Goal: Task Accomplishment & Management: Manage account settings

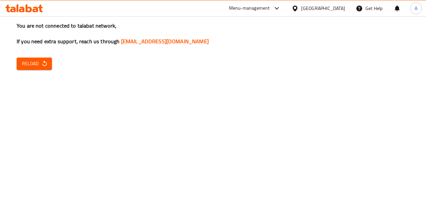
click at [44, 62] on icon "button" at bounding box center [44, 64] width 4 height 6
click at [28, 67] on span "Reload" at bounding box center [34, 64] width 25 height 8
click at [46, 62] on icon "button" at bounding box center [44, 63] width 7 height 7
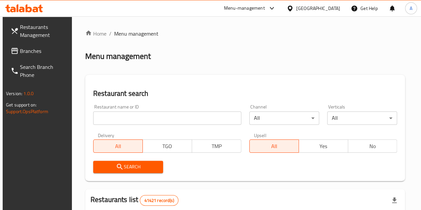
click at [132, 123] on input "search" at bounding box center [167, 118] width 148 height 13
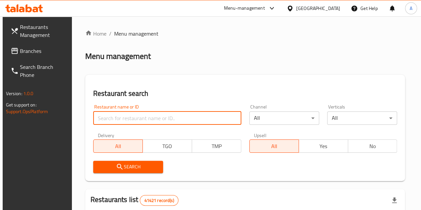
paste input "663962"
type input "663962"
click button "Search" at bounding box center [128, 167] width 70 height 12
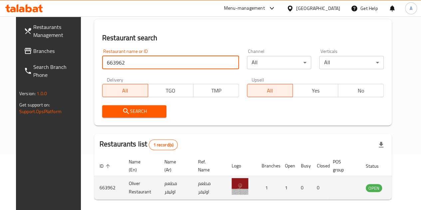
scroll to position [81, 0]
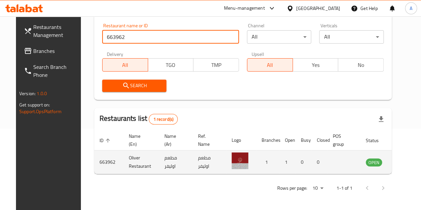
click at [401, 165] on icon "enhanced table" at bounding box center [404, 163] width 7 height 6
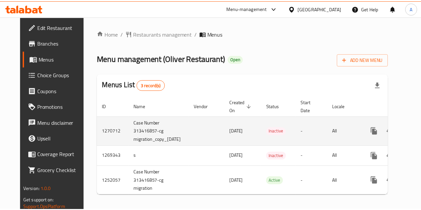
scroll to position [0, 24]
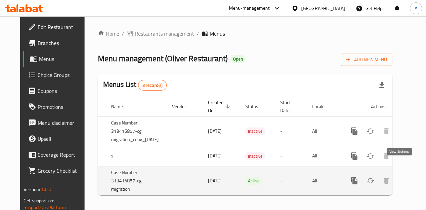
click at [405, 173] on link "enhanced table" at bounding box center [403, 181] width 16 height 16
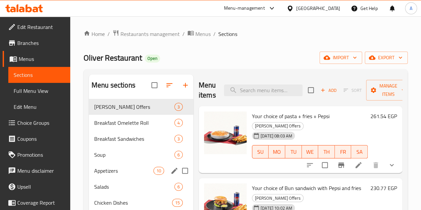
scroll to position [133, 0]
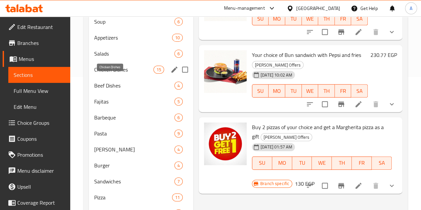
click at [115, 74] on span "Chicken Dishes" at bounding box center [123, 70] width 59 height 8
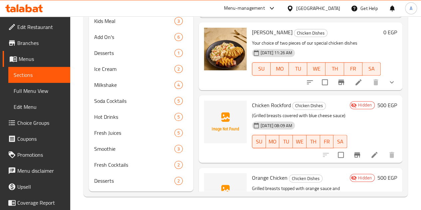
scroll to position [333, 0]
click at [382, 173] on h6 "500 EGP" at bounding box center [388, 177] width 20 height 9
type input "5"
type input "285"
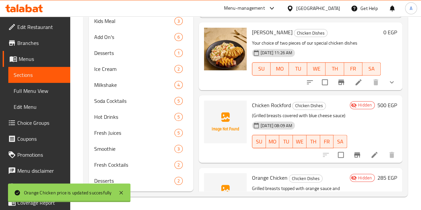
scroll to position [807, 0]
click at [378, 101] on h6 "500 EGP" at bounding box center [388, 105] width 20 height 9
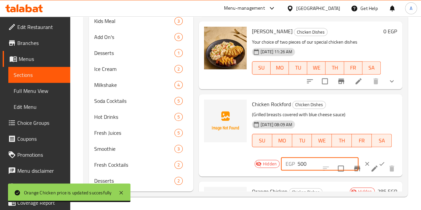
click at [298, 157] on input "500" at bounding box center [328, 163] width 61 height 13
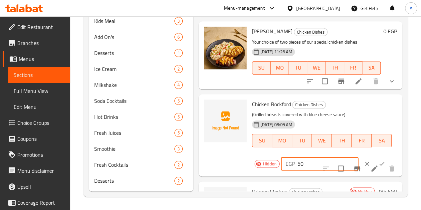
type input "5"
type input "342"
click at [379, 161] on icon "ok" at bounding box center [382, 164] width 7 height 7
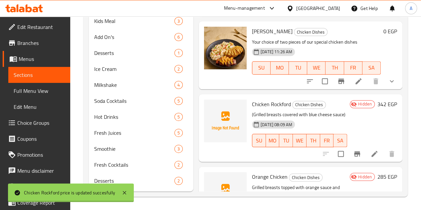
scroll to position [807, 0]
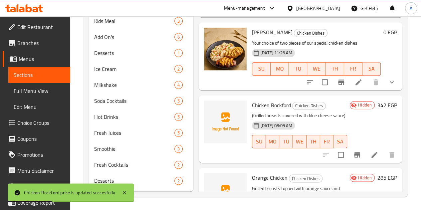
click at [364, 175] on span "Hidden" at bounding box center [365, 178] width 19 height 6
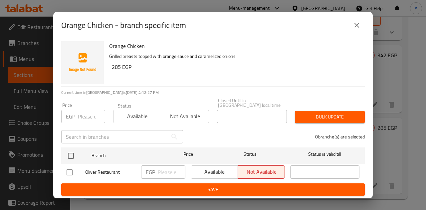
click at [74, 171] on input "checkbox" at bounding box center [70, 173] width 14 height 14
checkbox input "true"
click at [197, 169] on span "Available" at bounding box center [215, 172] width 42 height 10
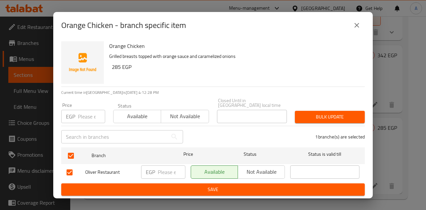
click at [205, 177] on div "Available Not available" at bounding box center [238, 172] width 100 height 19
click at [220, 187] on span "Save" at bounding box center [213, 190] width 293 height 8
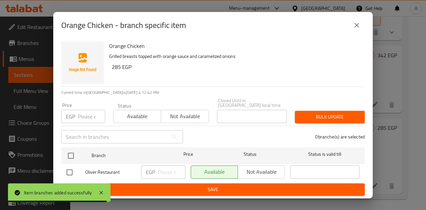
click at [360, 26] on icon "close" at bounding box center [357, 25] width 8 height 8
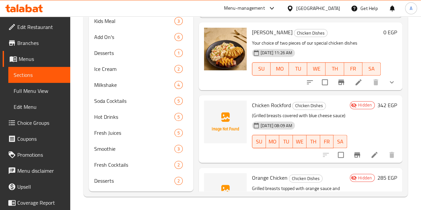
click at [355, 151] on icon "Branch-specific-item" at bounding box center [358, 155] width 8 height 8
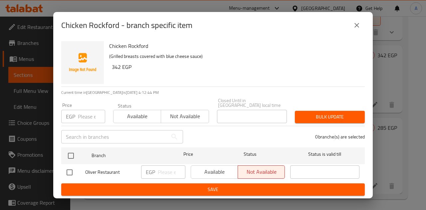
click at [71, 170] on input "checkbox" at bounding box center [70, 173] width 14 height 14
checkbox input "true"
click at [218, 167] on span "Available" at bounding box center [215, 172] width 42 height 10
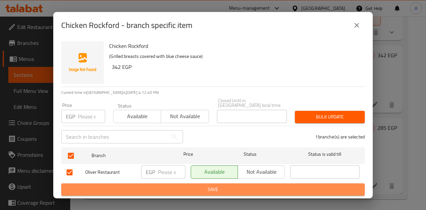
click at [223, 186] on span "Save" at bounding box center [213, 190] width 293 height 8
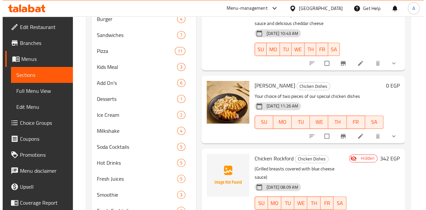
scroll to position [300, 0]
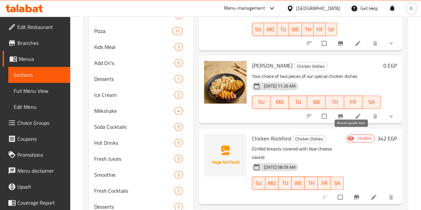
click at [354, 194] on icon "Branch-specific-item" at bounding box center [357, 197] width 7 height 7
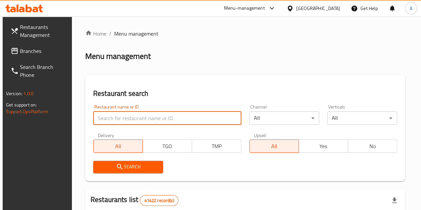
click at [142, 117] on input "search" at bounding box center [167, 118] width 148 height 13
type input "703963"
click button "Search" at bounding box center [128, 167] width 70 height 12
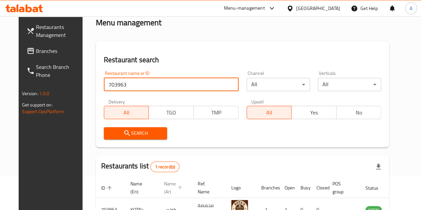
scroll to position [81, 0]
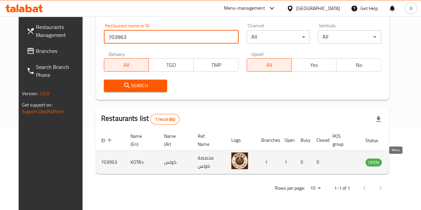
click at [401, 163] on icon "enhanced table" at bounding box center [404, 163] width 7 height 6
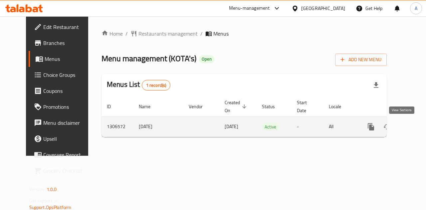
click at [416, 126] on icon "enhanced table" at bounding box center [419, 127] width 6 height 6
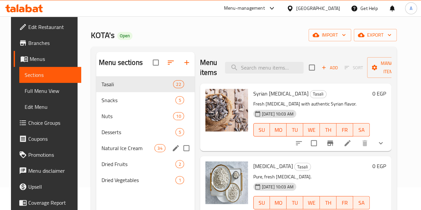
scroll to position [33, 0]
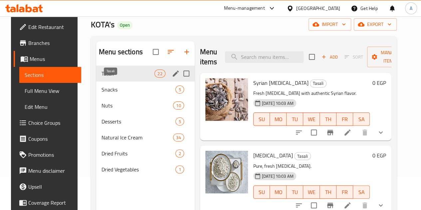
click at [115, 78] on span "Tasali" at bounding box center [128, 74] width 53 height 8
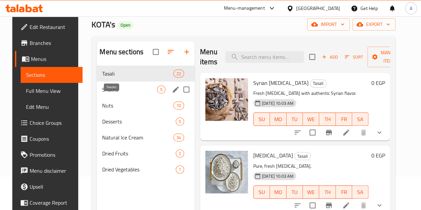
click at [115, 94] on span "Snacks" at bounding box center [129, 90] width 55 height 8
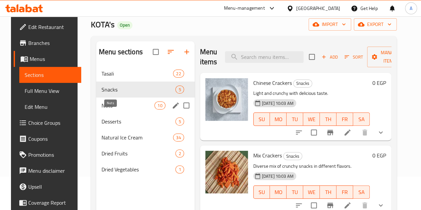
click at [117, 110] on span "Nuts" at bounding box center [128, 106] width 53 height 8
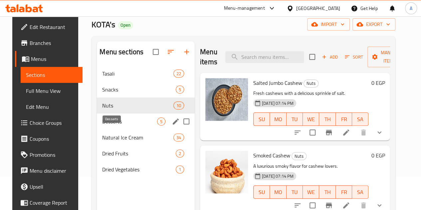
click at [118, 126] on span "Desserts" at bounding box center [129, 122] width 55 height 8
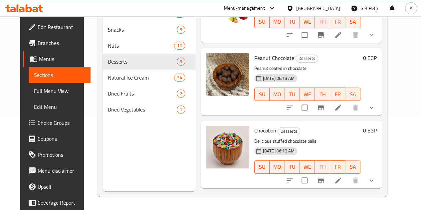
scroll to position [47, 0]
